Goal: Navigation & Orientation: Find specific page/section

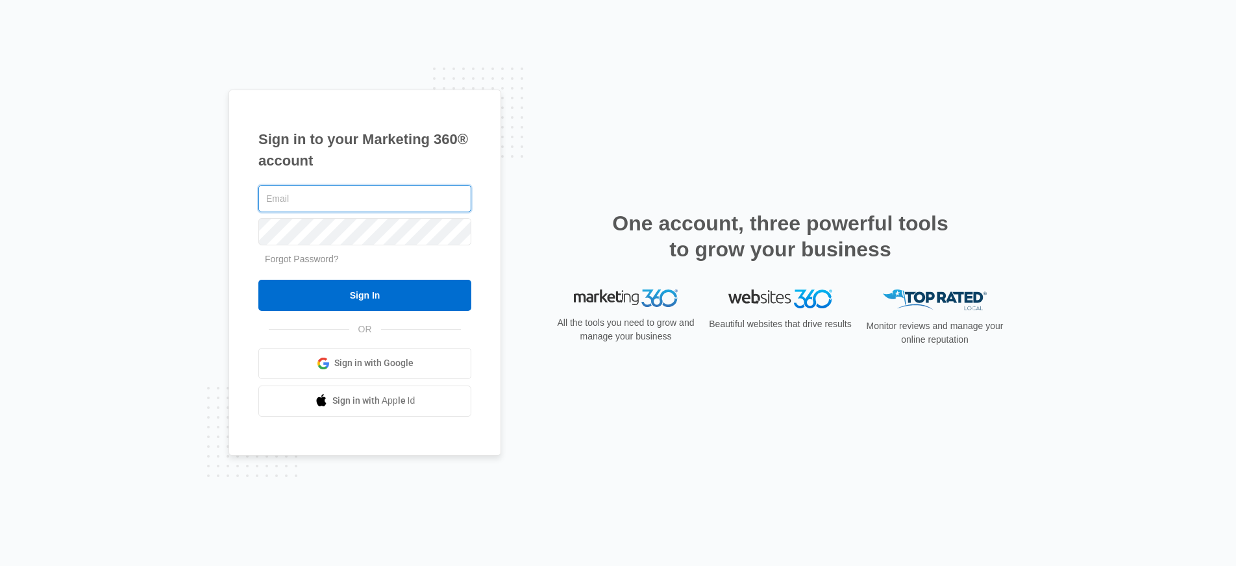
click at [393, 190] on input "text" at bounding box center [364, 198] width 213 height 27
type input "[PERSON_NAME][EMAIL_ADDRESS][PERSON_NAME][DOMAIN_NAME]"
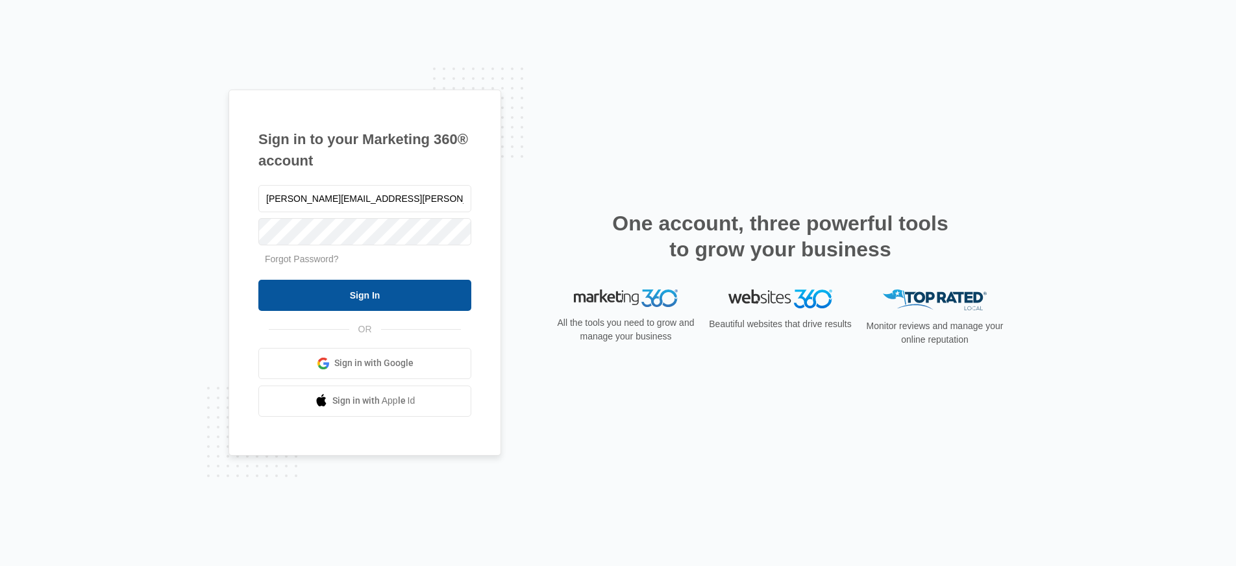
click at [417, 299] on input "Sign In" at bounding box center [364, 295] width 213 height 31
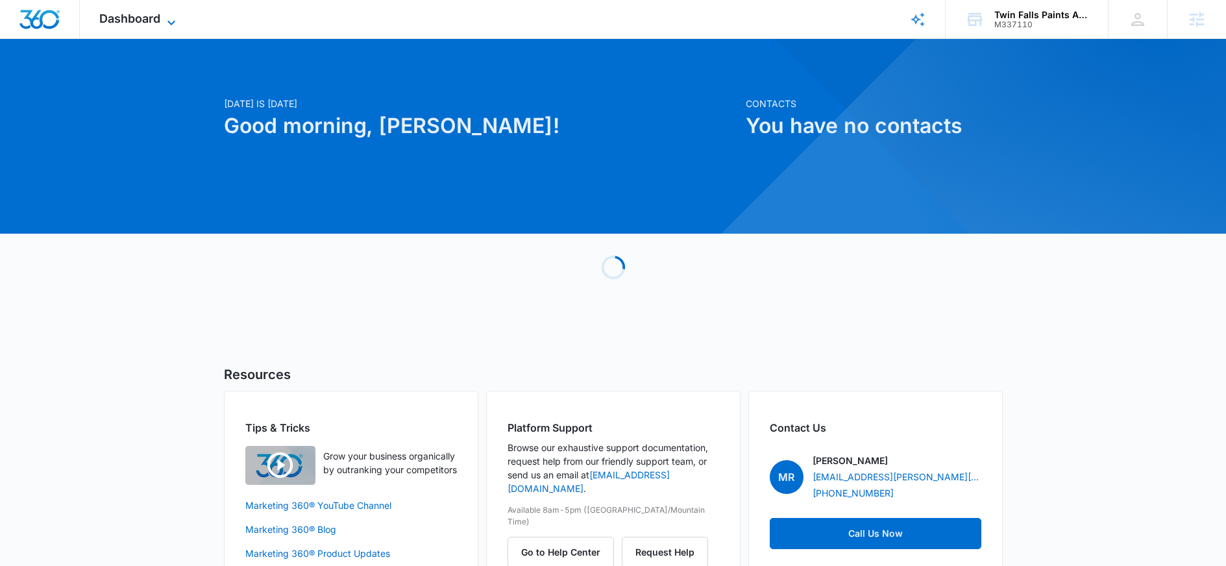
click at [153, 20] on span "Dashboard" at bounding box center [129, 19] width 61 height 14
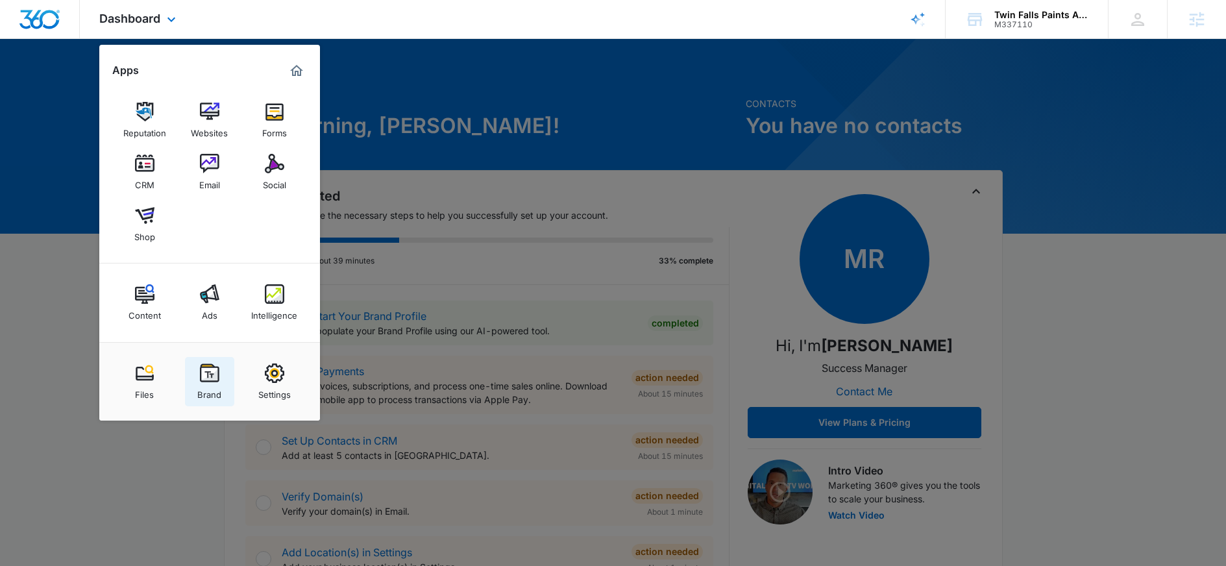
click at [225, 375] on link "Brand" at bounding box center [209, 381] width 49 height 49
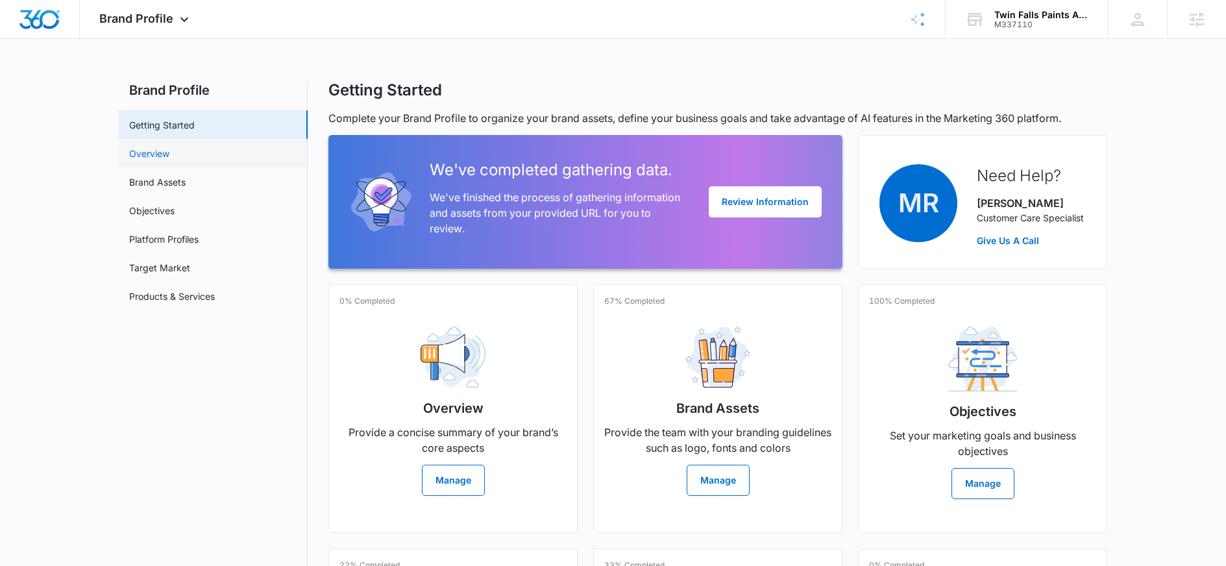
click at [161, 151] on link "Overview" at bounding box center [149, 154] width 40 height 14
